Goal: Transaction & Acquisition: Download file/media

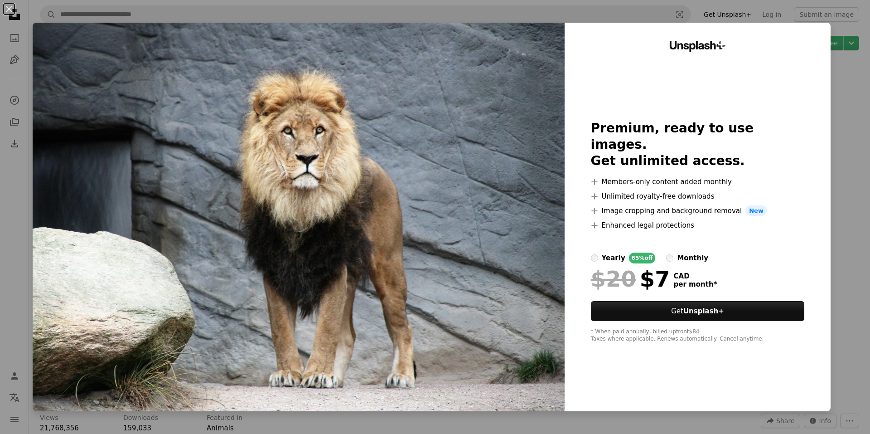
click at [851, 197] on div "An X shape Unsplash+ Premium, ready to use images. Get unlimited access. A plus…" at bounding box center [435, 217] width 870 height 434
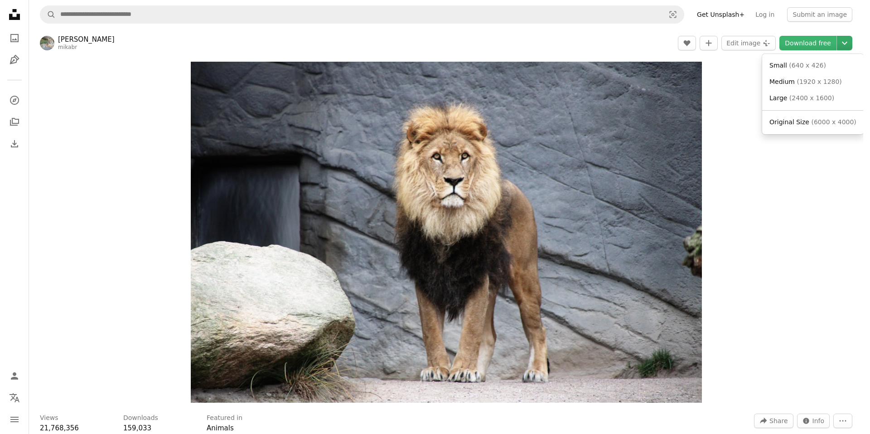
click at [846, 48] on icon "Chevron down" at bounding box center [844, 43] width 15 height 11
click at [810, 66] on span "( 640 x 426 )" at bounding box center [807, 65] width 37 height 7
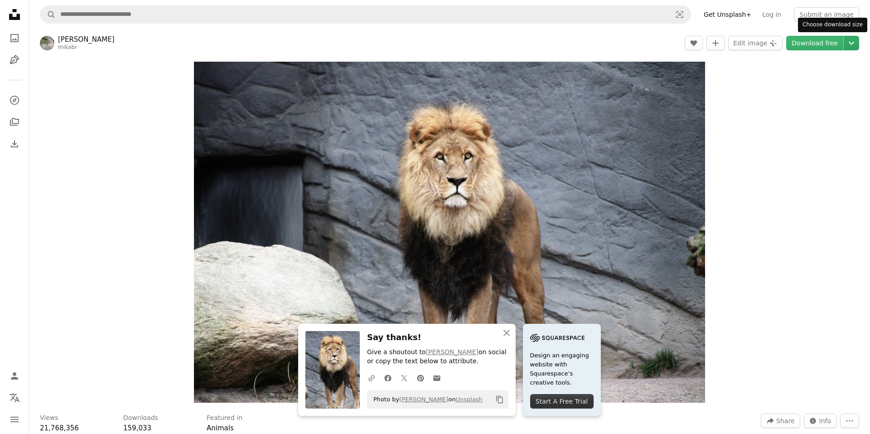
click at [846, 42] on icon "Chevron down" at bounding box center [851, 43] width 15 height 11
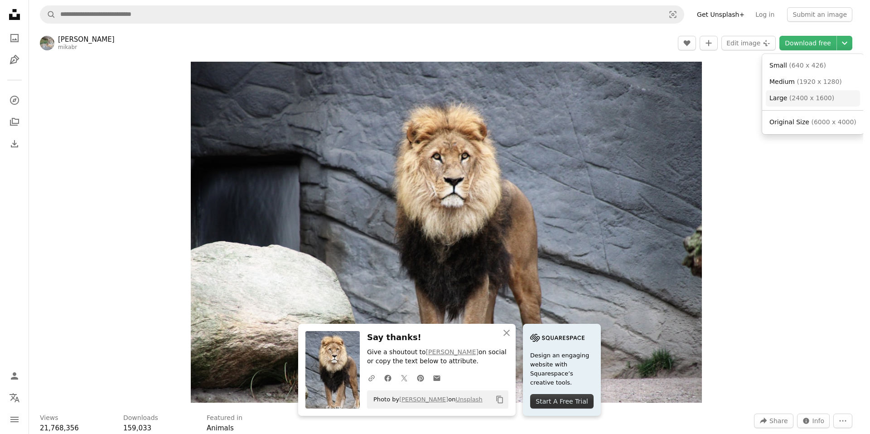
click at [831, 95] on link "Large ( 2400 x 1600 )" at bounding box center [813, 98] width 94 height 16
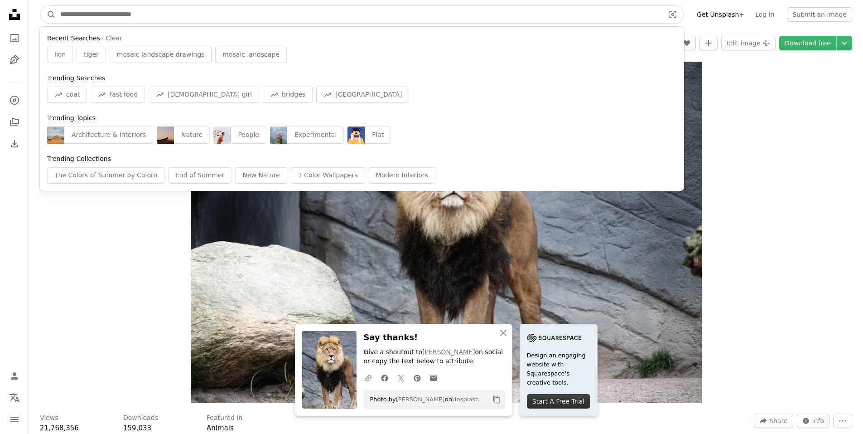
click at [108, 15] on input "Find visuals sitewide" at bounding box center [359, 14] width 606 height 17
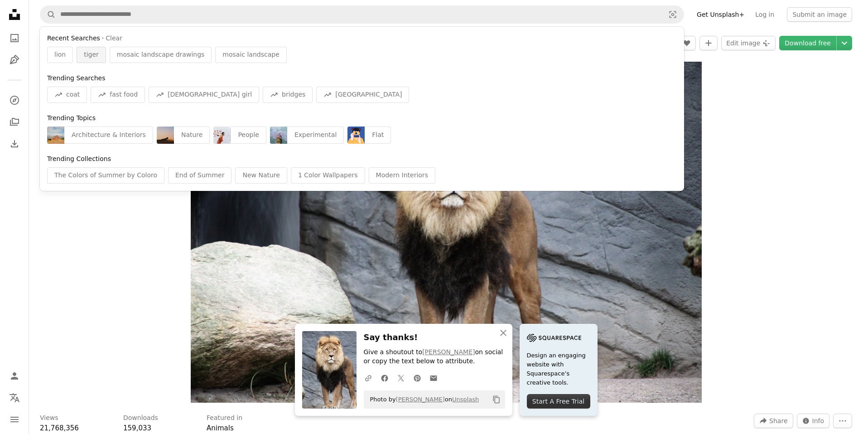
click at [87, 53] on span "tiger" at bounding box center [91, 54] width 15 height 9
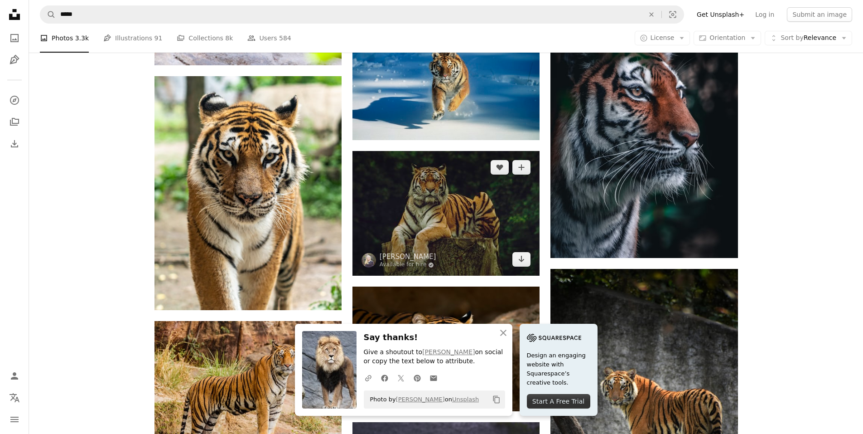
scroll to position [498, 0]
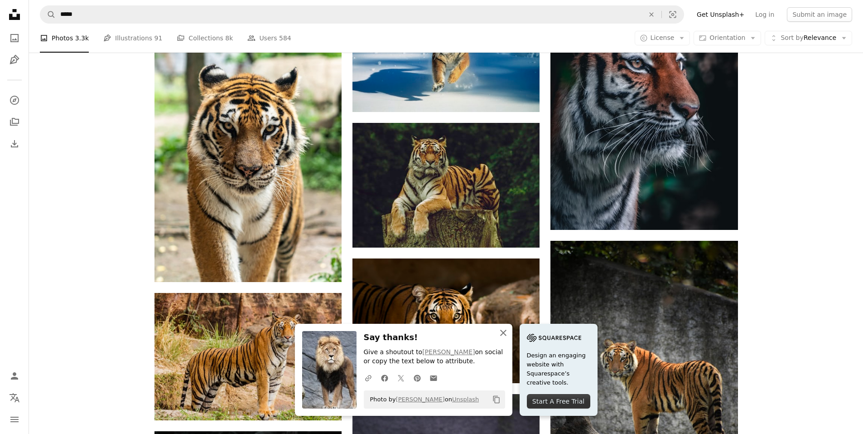
click at [500, 334] on icon "An X shape" at bounding box center [503, 332] width 11 height 11
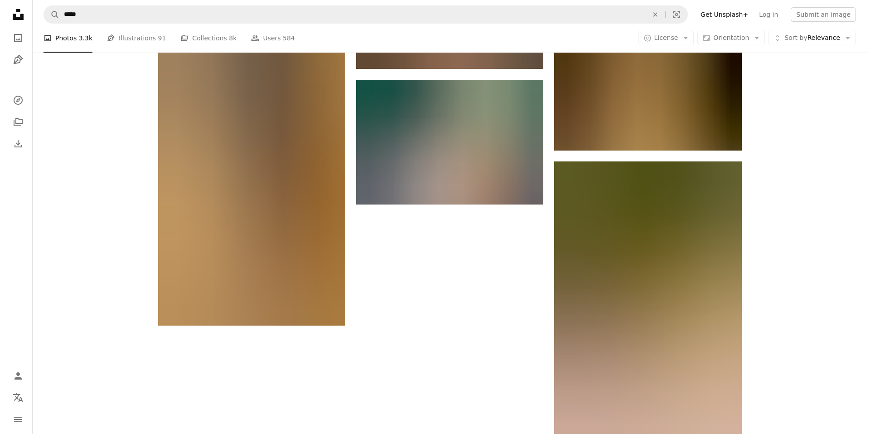
scroll to position [1359, 0]
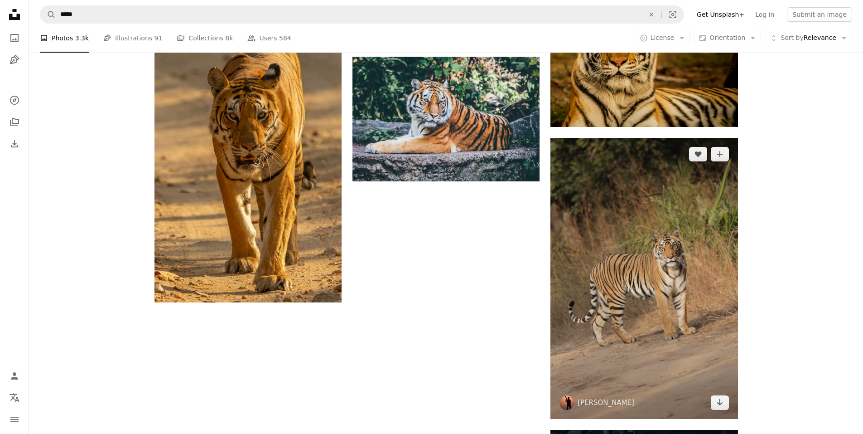
click at [621, 283] on img at bounding box center [644, 278] width 187 height 281
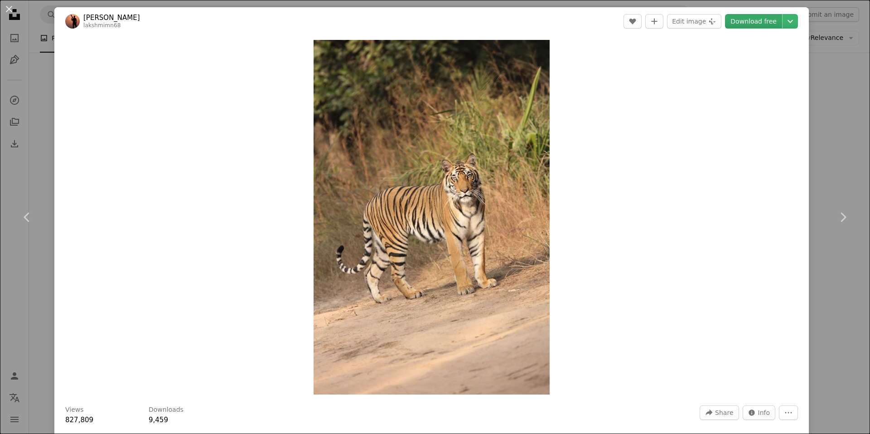
click at [741, 21] on link "Download free" at bounding box center [753, 21] width 57 height 15
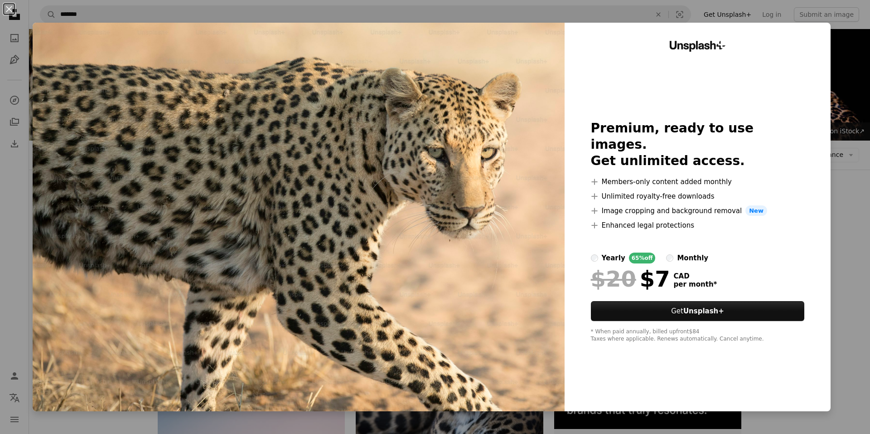
click at [648, 359] on div "Unsplash+ Premium, ready to use images. Get unlimited access. A plus sign Membe…" at bounding box center [698, 217] width 266 height 388
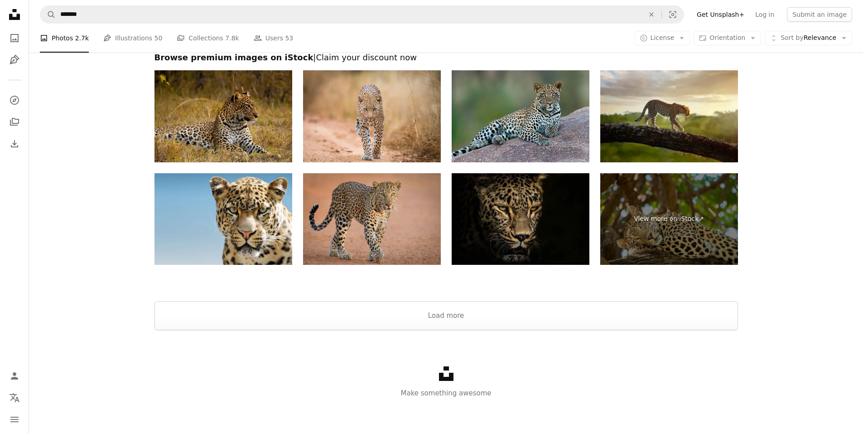
scroll to position [1769, 0]
click at [435, 322] on button "Load more" at bounding box center [447, 314] width 584 height 29
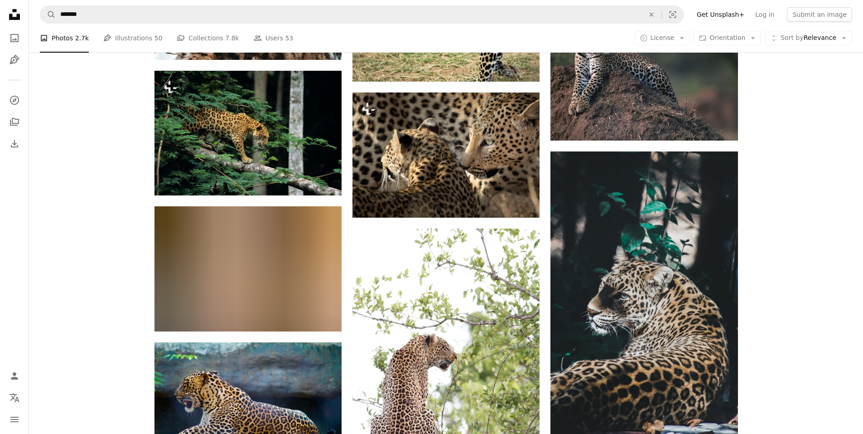
scroll to position [4488, 0]
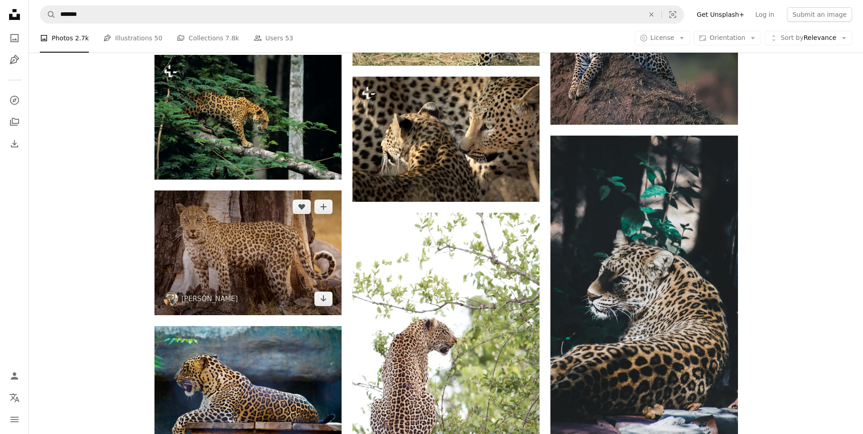
click at [281, 267] on img at bounding box center [248, 252] width 187 height 125
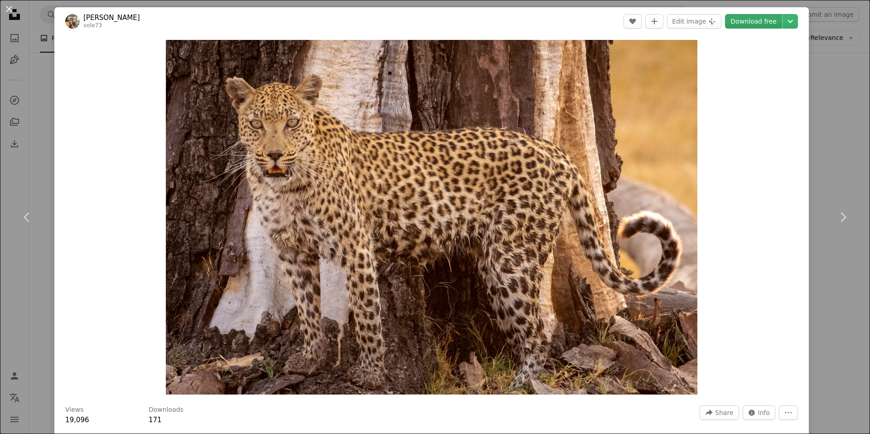
click at [743, 19] on link "Download free" at bounding box center [753, 21] width 57 height 15
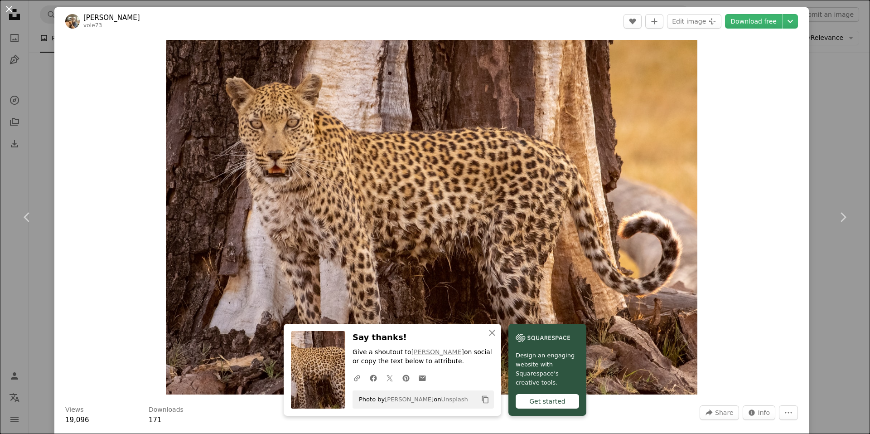
click at [10, 9] on button "An X shape" at bounding box center [9, 9] width 11 height 11
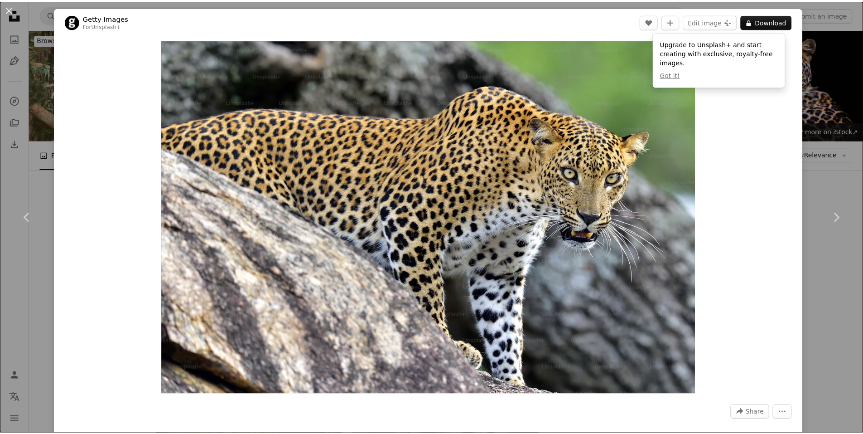
scroll to position [9632, 0]
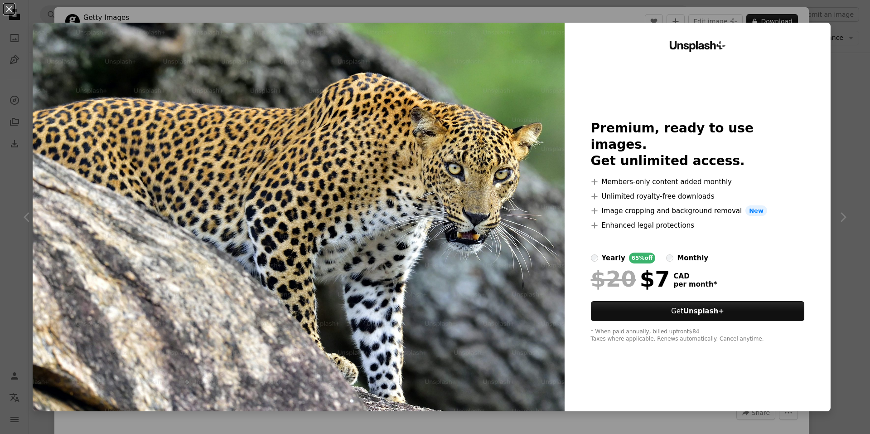
click at [477, 118] on img at bounding box center [299, 217] width 532 height 388
click at [15, 10] on button "An X shape" at bounding box center [9, 9] width 11 height 11
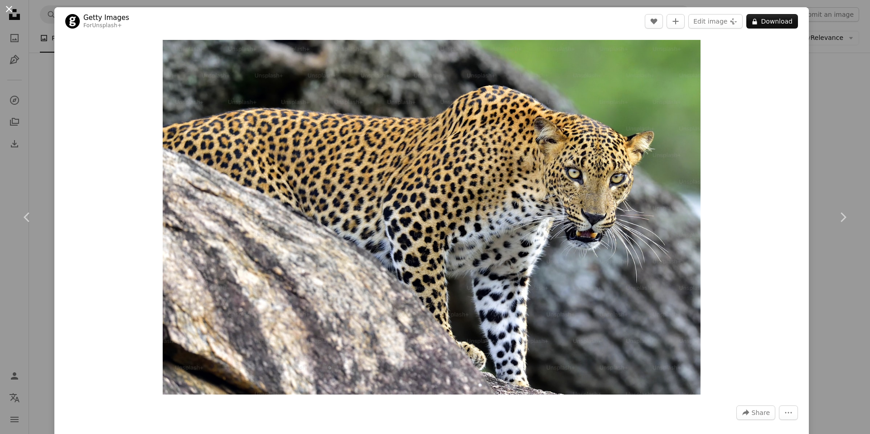
click at [10, 11] on button "An X shape" at bounding box center [9, 9] width 11 height 11
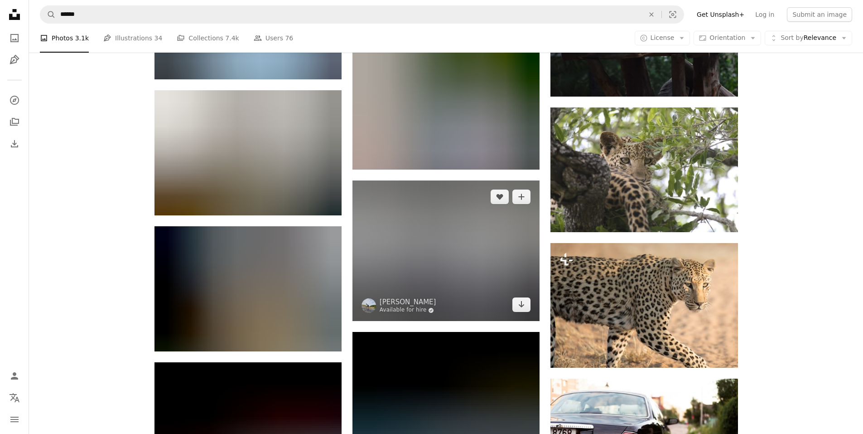
scroll to position [17789, 0]
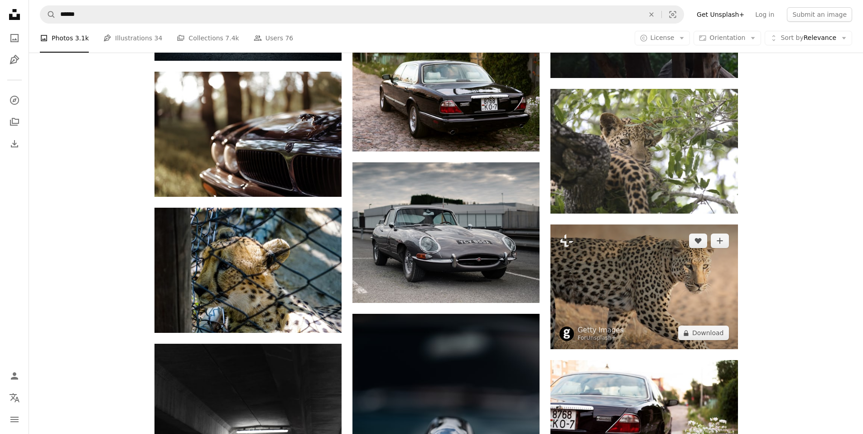
click at [571, 313] on img at bounding box center [644, 286] width 187 height 125
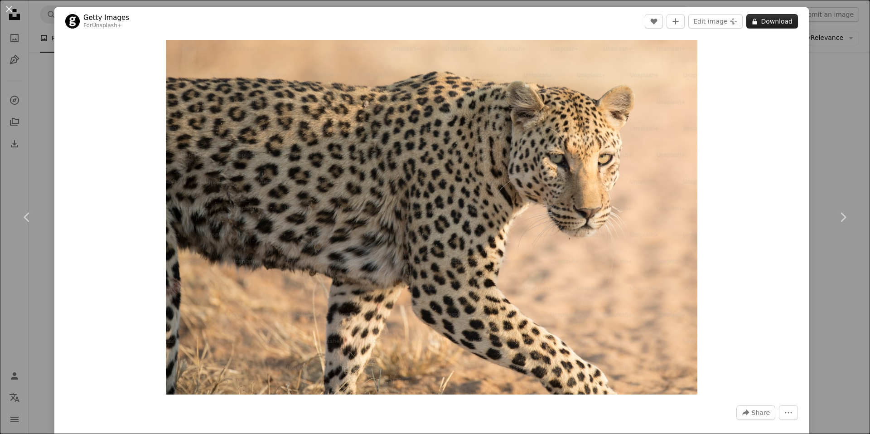
click at [755, 26] on button "A lock Download" at bounding box center [772, 21] width 52 height 15
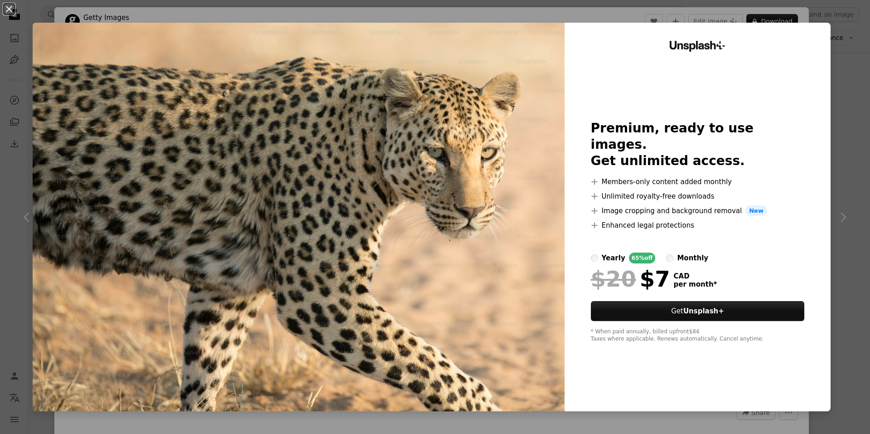
click at [11, 10] on button "An X shape" at bounding box center [9, 9] width 11 height 11
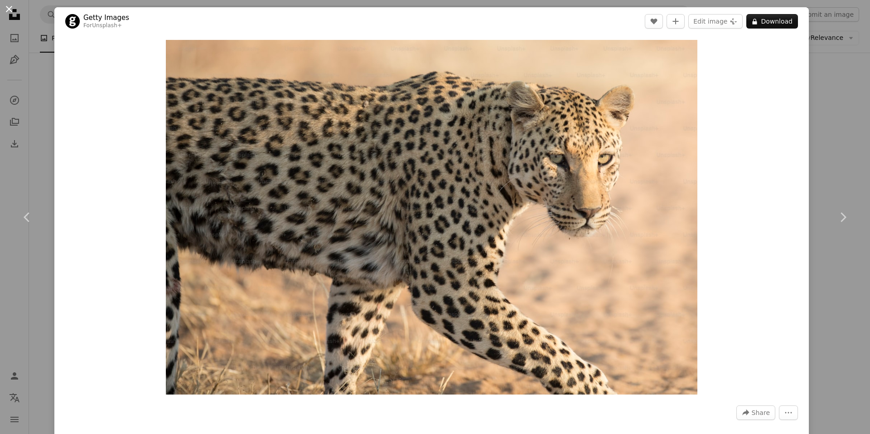
click at [12, 13] on button "An X shape" at bounding box center [9, 9] width 11 height 11
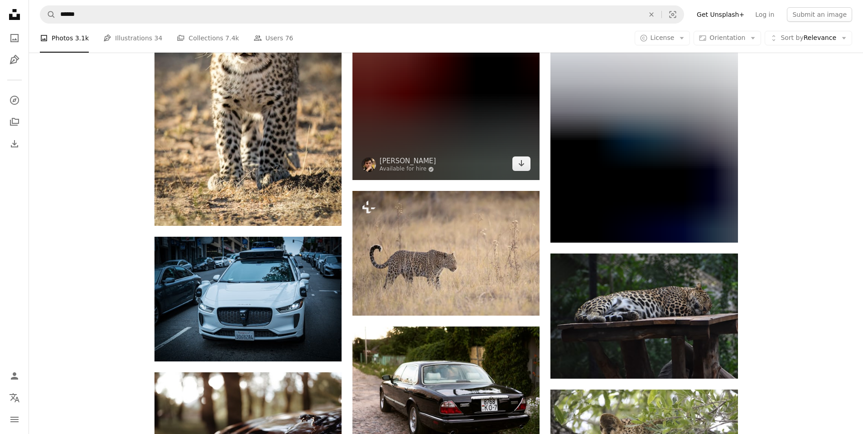
scroll to position [17472, 0]
